Goal: Complete application form: Complete application form

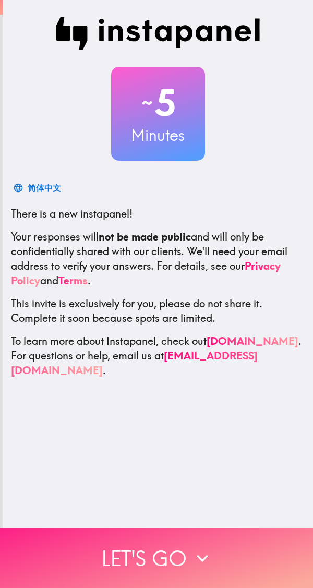
click at [203, 547] on icon "button" at bounding box center [202, 558] width 23 height 23
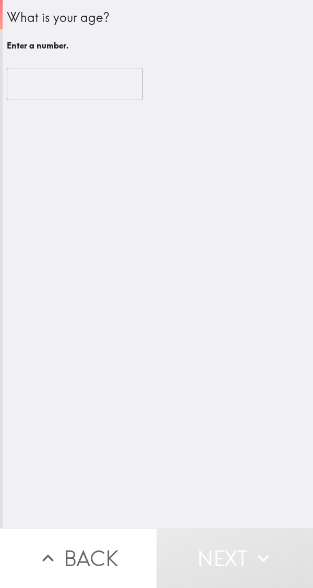
click at [107, 92] on input "number" at bounding box center [75, 84] width 136 height 32
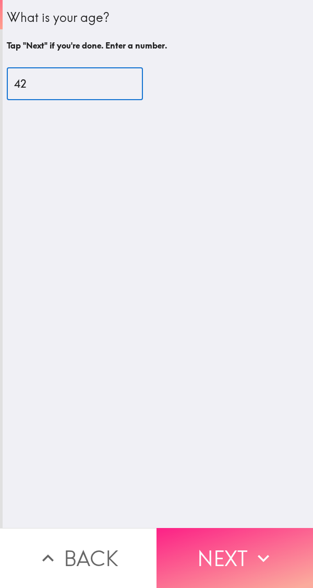
type input "42"
click at [233, 535] on button "Next" at bounding box center [235, 558] width 157 height 60
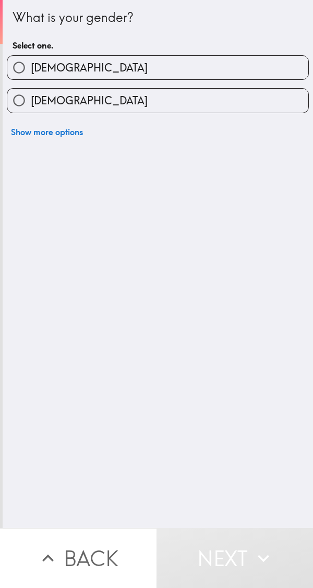
click at [198, 68] on label "[DEMOGRAPHIC_DATA]" at bounding box center [157, 67] width 301 height 23
click at [31, 68] on input "[DEMOGRAPHIC_DATA]" at bounding box center [18, 67] width 23 height 23
radio input "true"
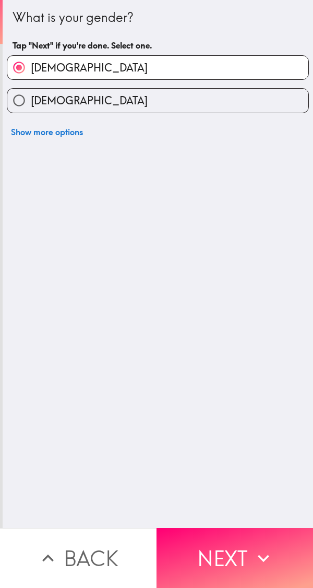
click at [283, 306] on div "What is your gender? Tap "Next" if you're done. Select one. [DEMOGRAPHIC_DATA] …" at bounding box center [158, 264] width 310 height 528
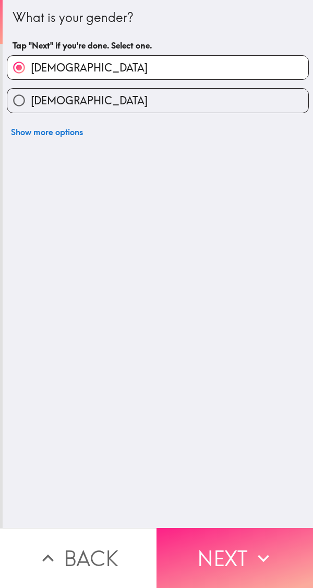
click at [252, 547] on icon "button" at bounding box center [263, 558] width 23 height 23
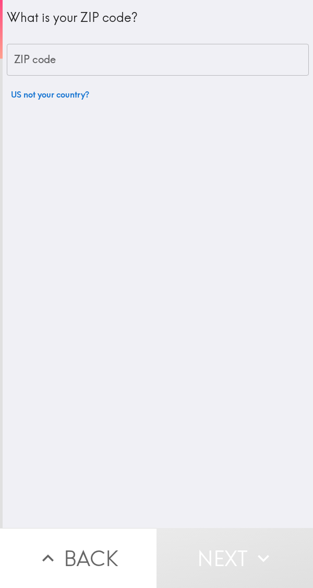
click at [179, 61] on input "ZIP code" at bounding box center [158, 60] width 302 height 32
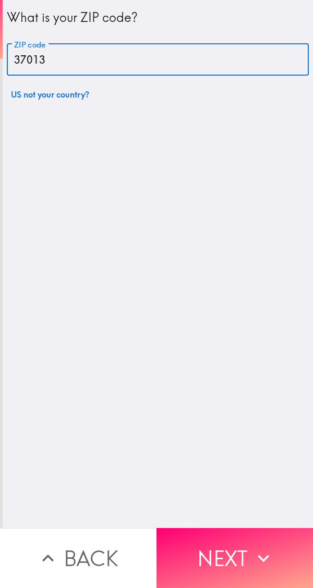
type input "37013"
click at [246, 426] on div "What is your ZIP code? ZIP code 37013 ZIP code US not your country?" at bounding box center [158, 264] width 310 height 528
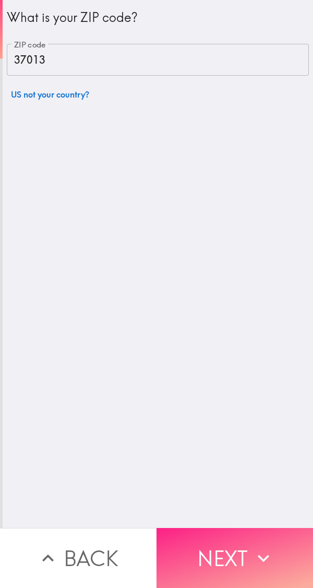
click at [239, 528] on button "Next" at bounding box center [235, 558] width 157 height 60
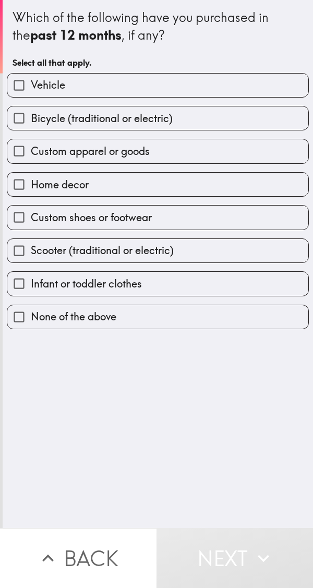
click at [209, 319] on label "None of the above" at bounding box center [157, 316] width 301 height 23
click at [31, 319] on input "None of the above" at bounding box center [18, 316] width 23 height 23
checkbox input "true"
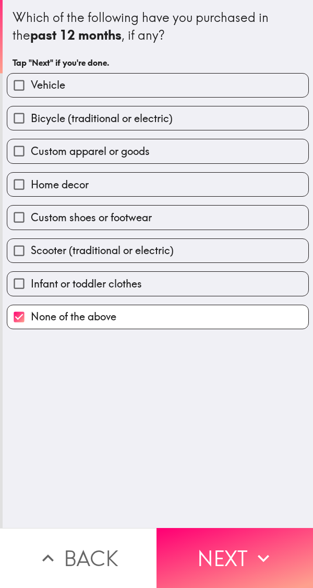
click at [226, 180] on label "Home decor" at bounding box center [157, 184] width 301 height 23
click at [31, 180] on input "Home decor" at bounding box center [18, 184] width 23 height 23
checkbox input "true"
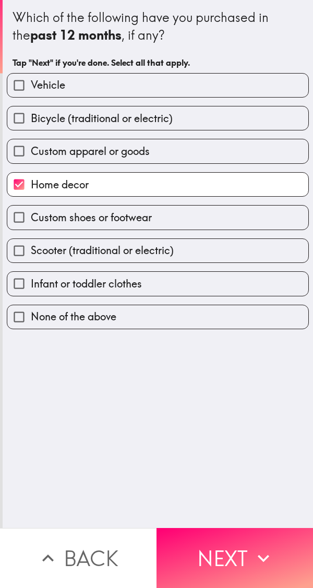
checkbox input "false"
click at [224, 91] on label "Vehicle" at bounding box center [157, 85] width 301 height 23
click at [31, 91] on input "Vehicle" at bounding box center [18, 85] width 23 height 23
checkbox input "true"
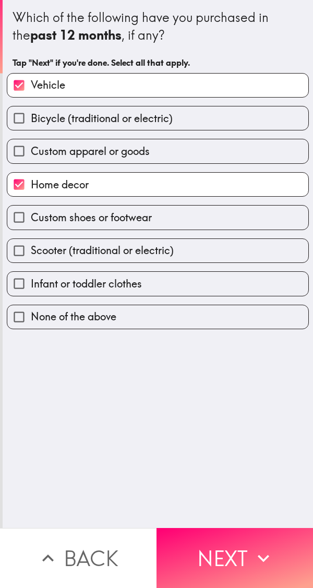
click at [206, 252] on label "Scooter (traditional or electric)" at bounding box center [157, 250] width 301 height 23
click at [31, 252] on input "Scooter (traditional or electric)" at bounding box center [18, 250] width 23 height 23
checkbox input "true"
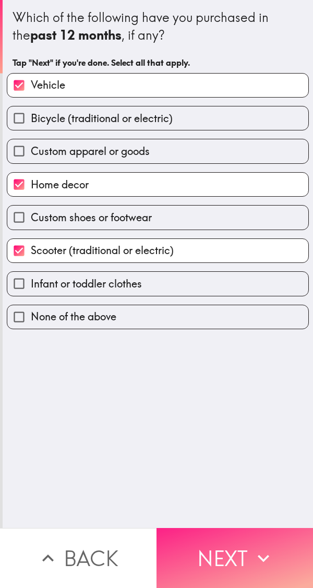
click at [246, 540] on button "Next" at bounding box center [235, 558] width 157 height 60
